Goal: Navigation & Orientation: Find specific page/section

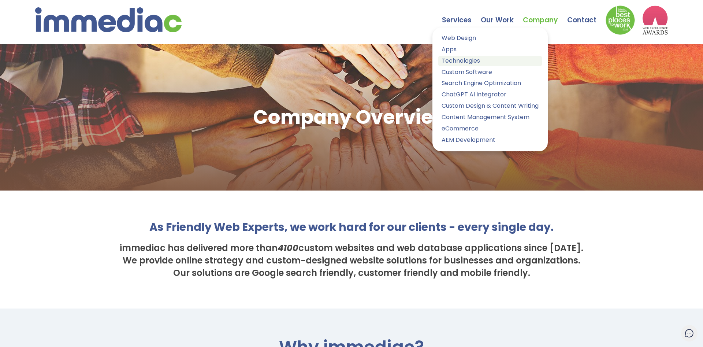
click at [461, 58] on link "Technologies" at bounding box center [490, 61] width 104 height 11
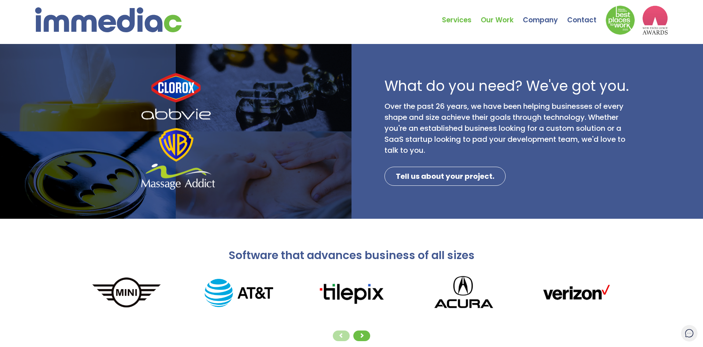
click at [503, 18] on link "Our Work" at bounding box center [502, 15] width 42 height 26
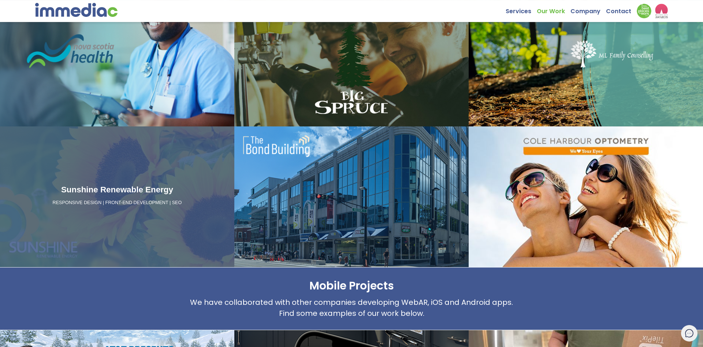
scroll to position [486, 0]
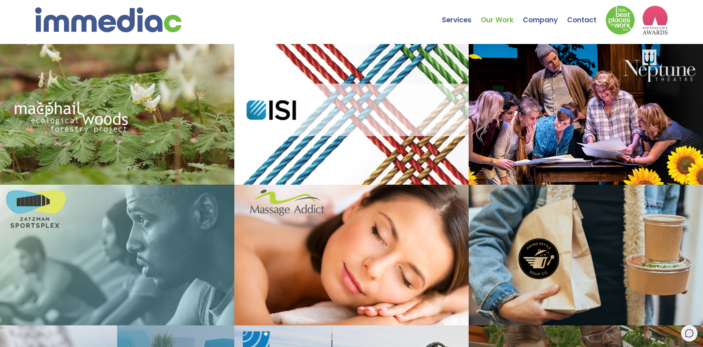
click at [155, 243] on h3 "Macphail [PERSON_NAME]" at bounding box center [117, 249] width 228 height 12
